Goal: Task Accomplishment & Management: Manage account settings

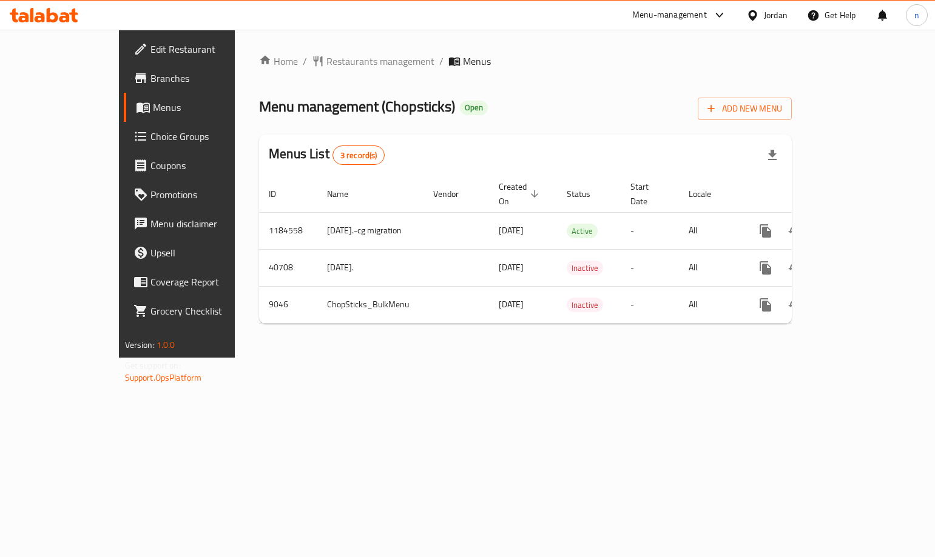
click at [124, 144] on link "Choice Groups" at bounding box center [199, 136] width 151 height 29
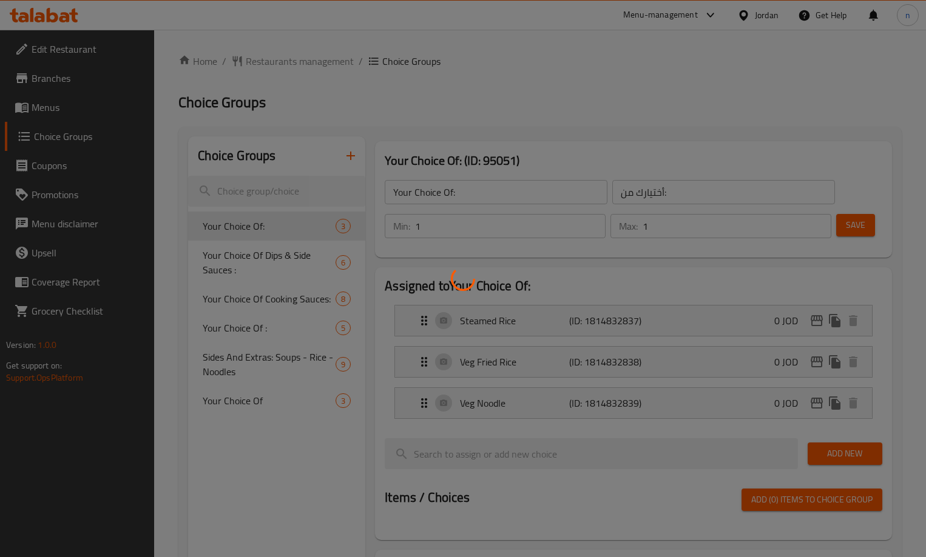
click at [271, 256] on div at bounding box center [463, 278] width 926 height 557
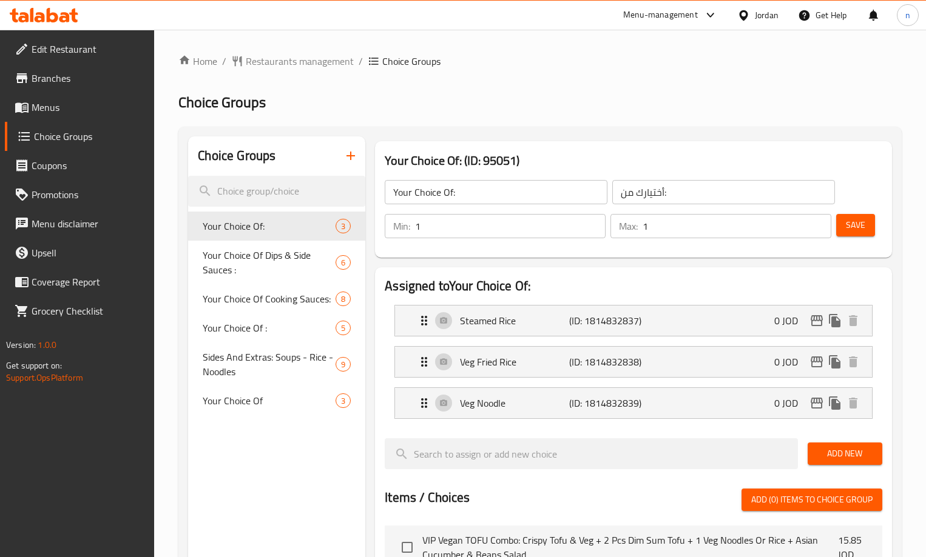
click at [271, 256] on span "Your Choice Of Dips & Side Sauces :" at bounding box center [269, 262] width 133 height 29
type input "Your Choice Of Dips & Side Sauces :"
type input "اختيارك من [DEMOGRAPHIC_DATA] والغموس:"
type input "0"
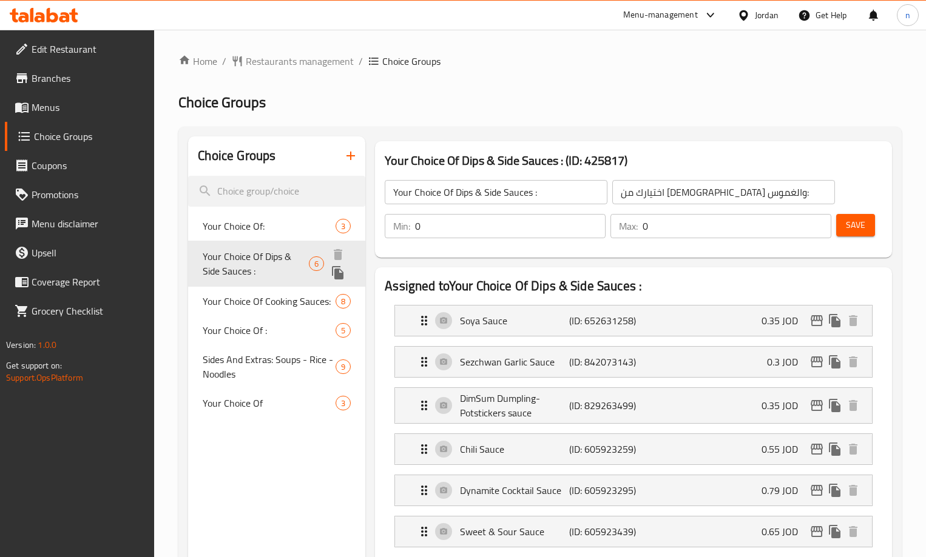
click at [271, 256] on span "Your Choice Of Dips & Side Sauces :" at bounding box center [256, 263] width 106 height 29
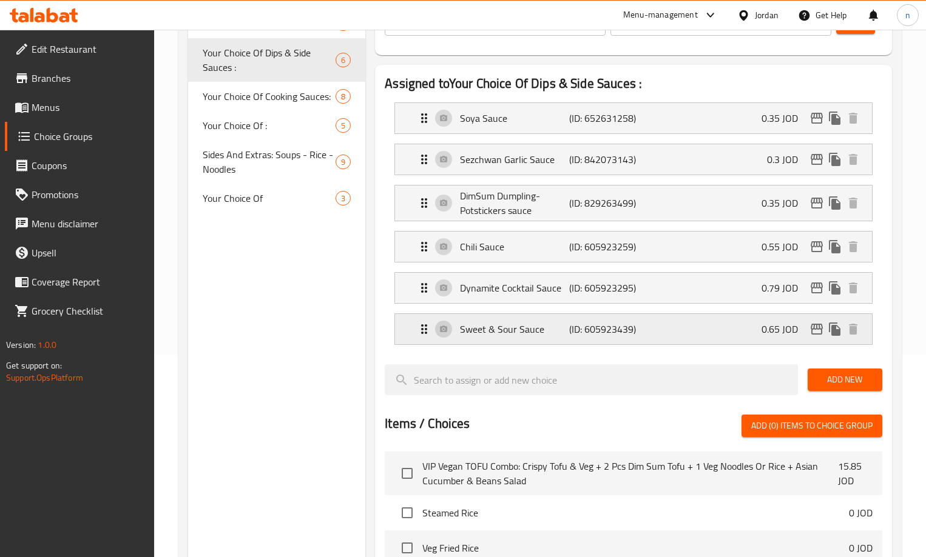
scroll to position [14, 0]
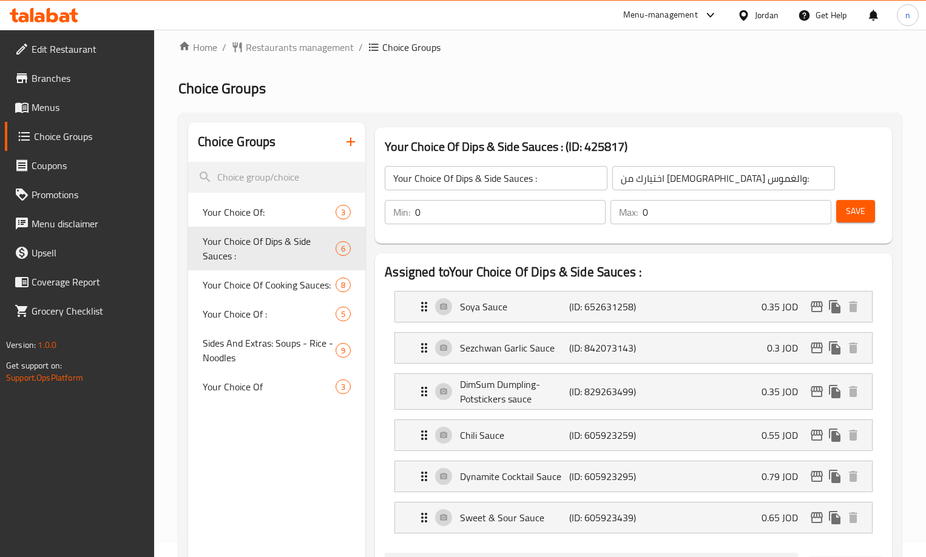
click at [676, 79] on h2 "Choice Groups" at bounding box center [539, 88] width 723 height 19
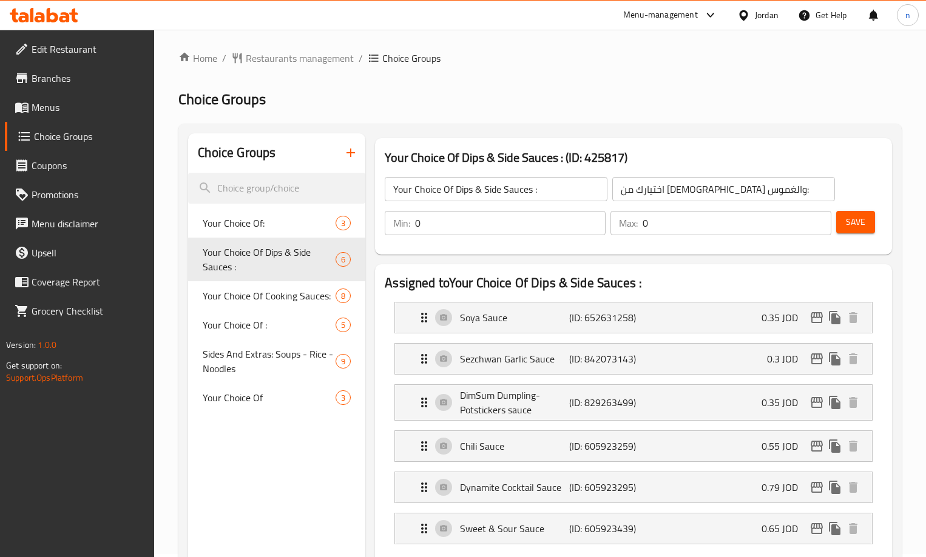
scroll to position [0, 0]
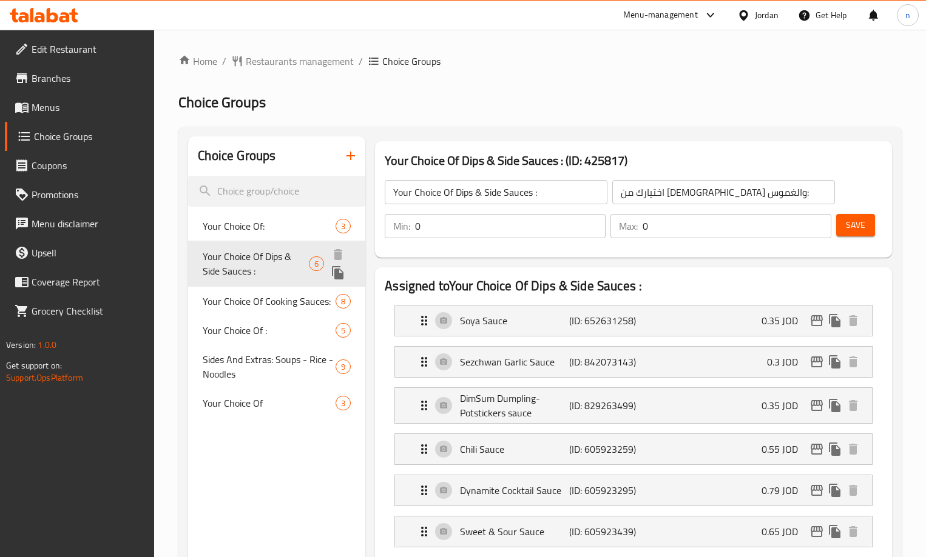
click at [220, 255] on span "Your Choice Of Dips & Side Sauces :" at bounding box center [256, 263] width 106 height 29
click at [678, 109] on h2 "Choice Groups" at bounding box center [539, 102] width 723 height 19
